Goal: Navigation & Orientation: Find specific page/section

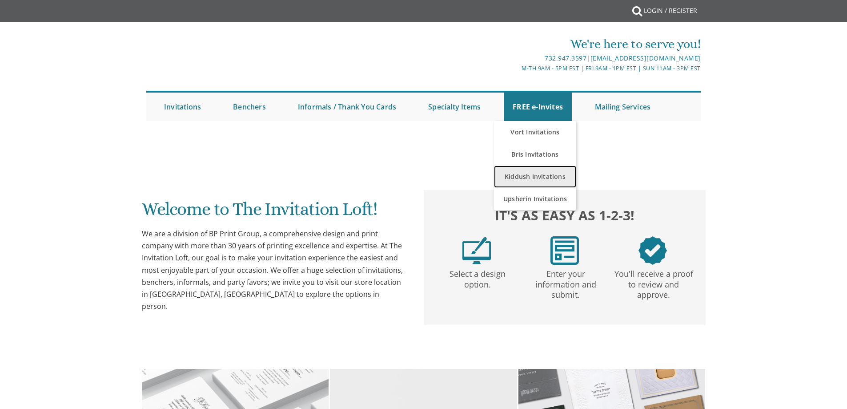
click at [521, 177] on link "Kiddush Invitations" at bounding box center [535, 176] width 82 height 22
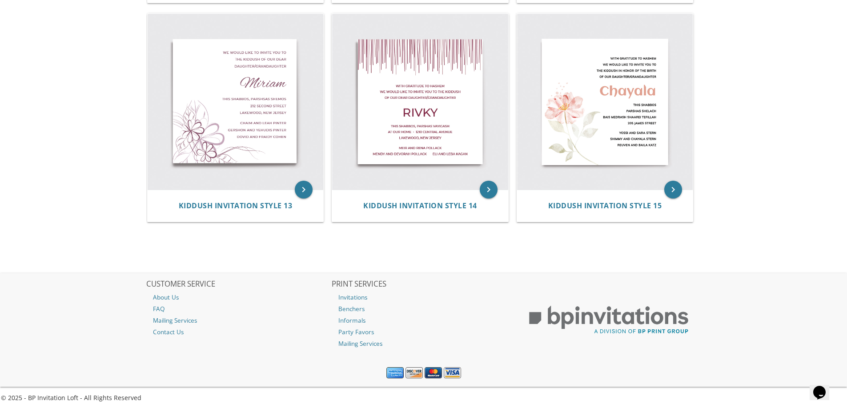
scroll to position [1057, 0]
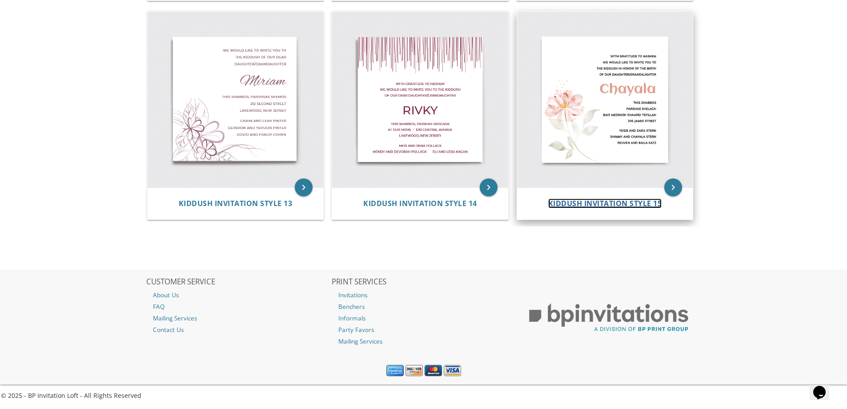
click at [630, 204] on span "Kiddush Invitation Style 15" at bounding box center [606, 203] width 114 height 10
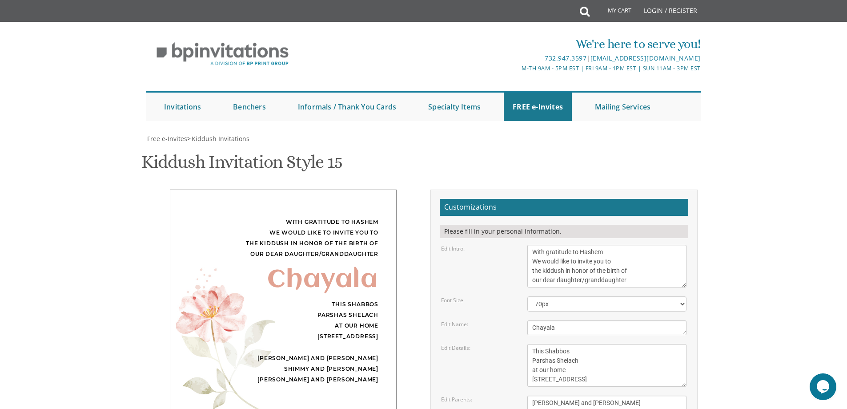
scroll to position [128, 0]
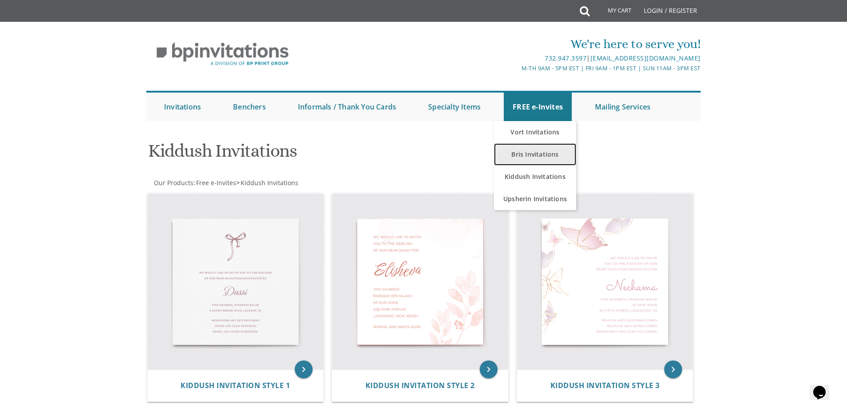
click at [534, 157] on link "Bris Invitations" at bounding box center [535, 154] width 82 height 22
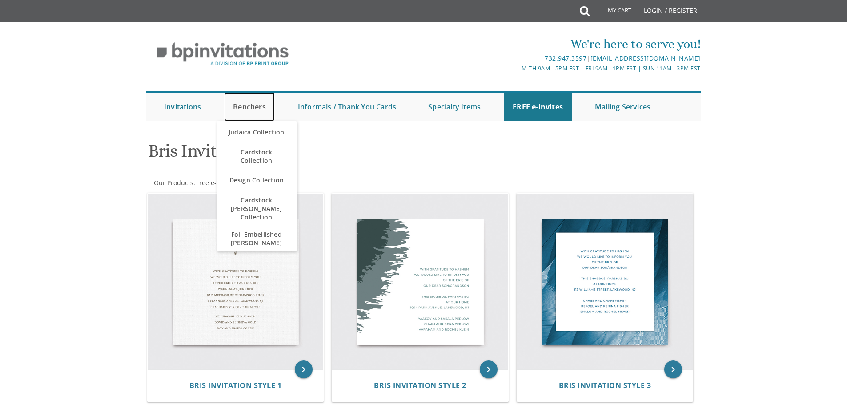
click at [258, 106] on link "Benchers" at bounding box center [249, 107] width 51 height 28
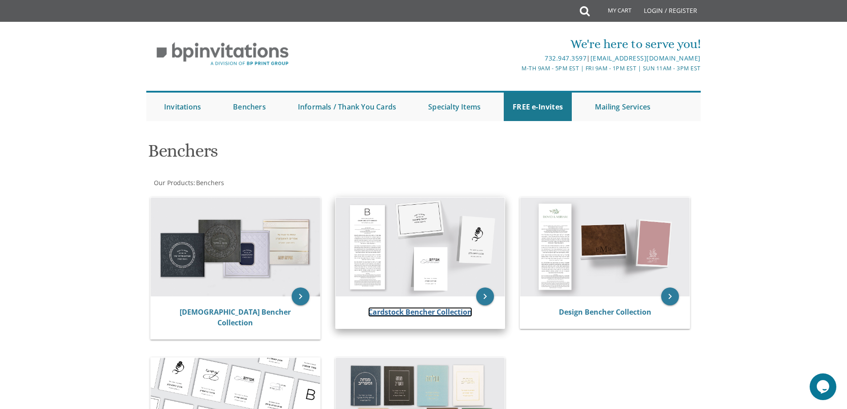
click at [432, 313] on link "Cardstock Bencher Collection" at bounding box center [420, 312] width 104 height 10
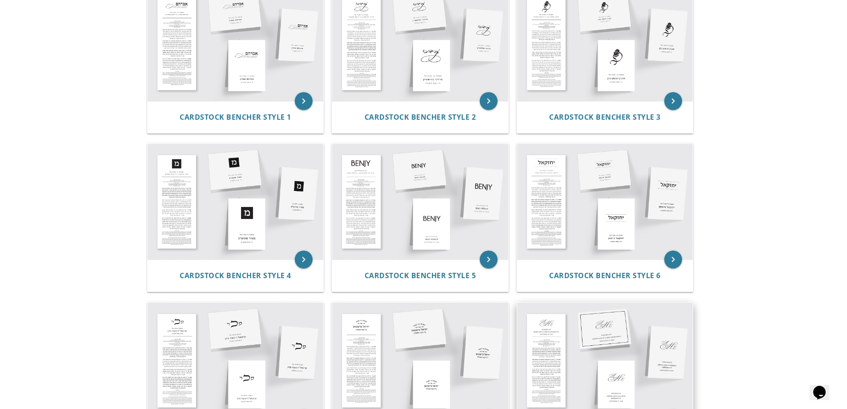
scroll to position [222, 0]
